Goal: Task Accomplishment & Management: Manage account settings

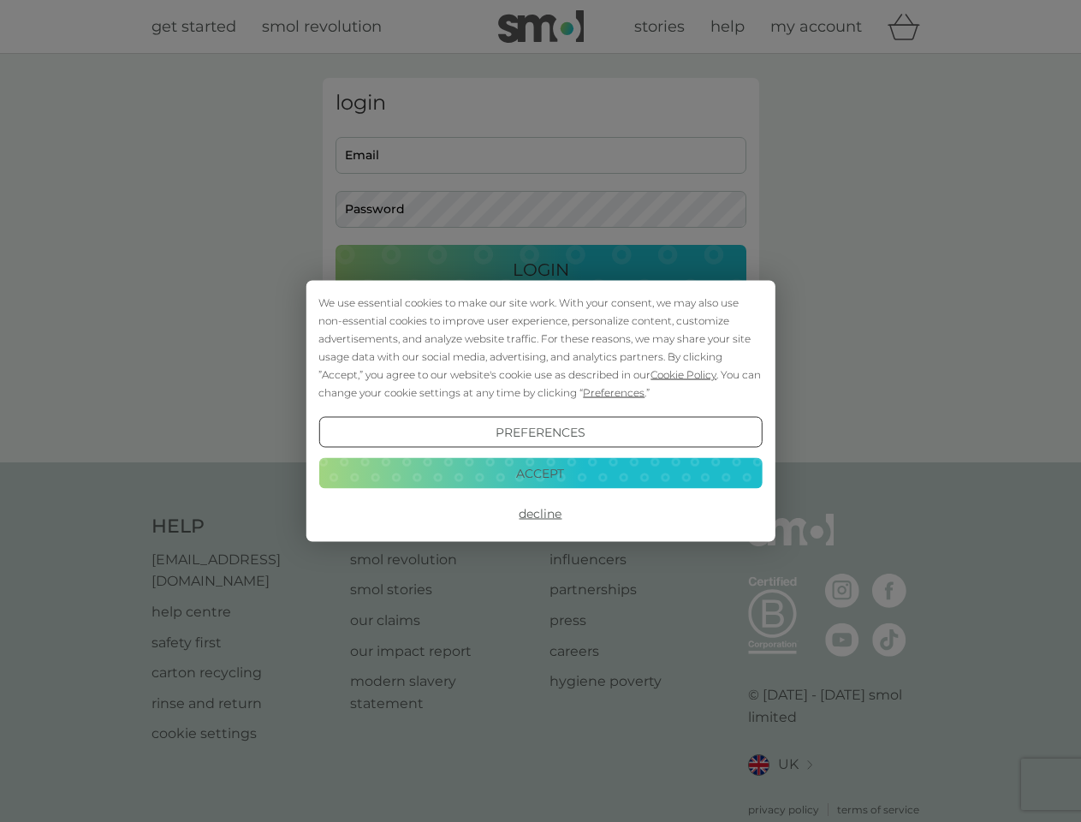
click at [684, 374] on span "Cookie Policy" at bounding box center [683, 374] width 66 height 13
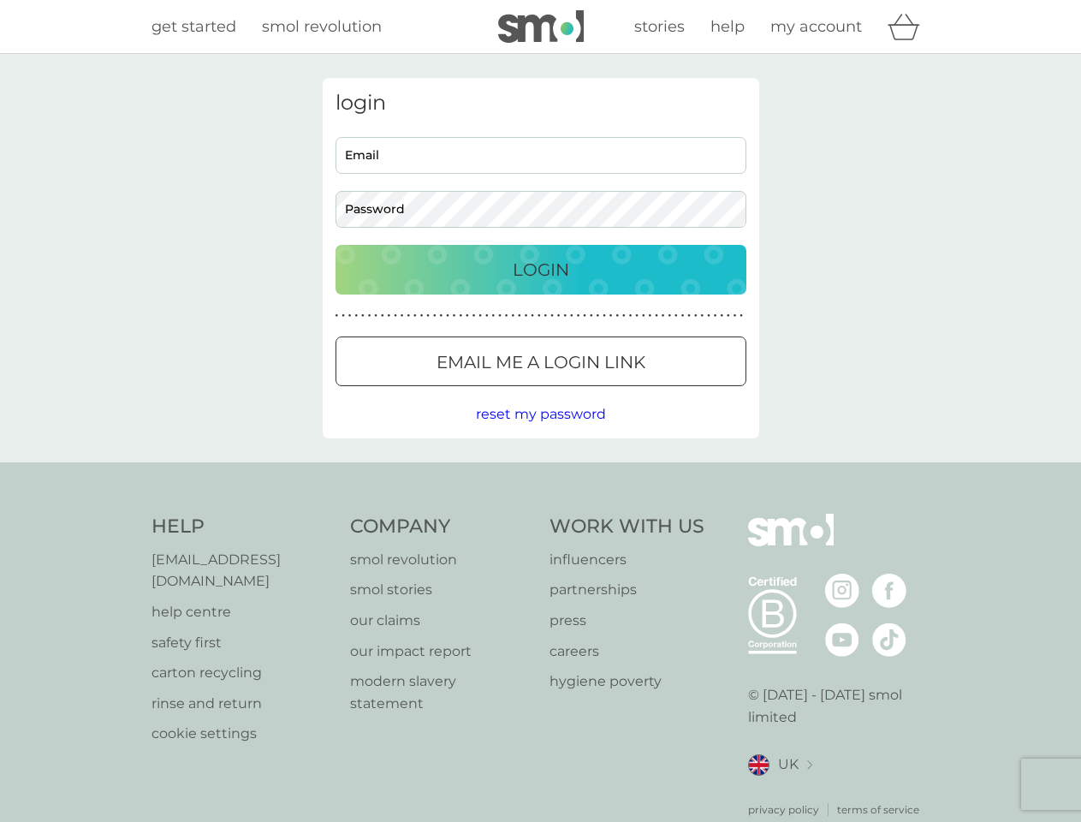
click at [612, 392] on div "login Email Password Login ● ● ● ● ● ● ● ● ● ● ● ● ● ● ● ● ● ● ● ● ● ● ● ● ● ● …" at bounding box center [541, 258] width 436 height 360
click at [540, 432] on div "login Email Password Login ● ● ● ● ● ● ● ● ● ● ● ● ● ● ● ● ● ● ● ● ● ● ● ● ● ● …" at bounding box center [541, 258] width 436 height 360
click at [540, 513] on div "Help [EMAIL_ADDRESS][DOMAIN_NAME] help centre safety first carton recycling rin…" at bounding box center [540, 665] width 779 height 304
click at [540, 472] on div "Help [EMAIL_ADDRESS][DOMAIN_NAME] help centre safety first carton recycling rin…" at bounding box center [540, 665] width 1081 height 407
